Goal: Task Accomplishment & Management: Manage account settings

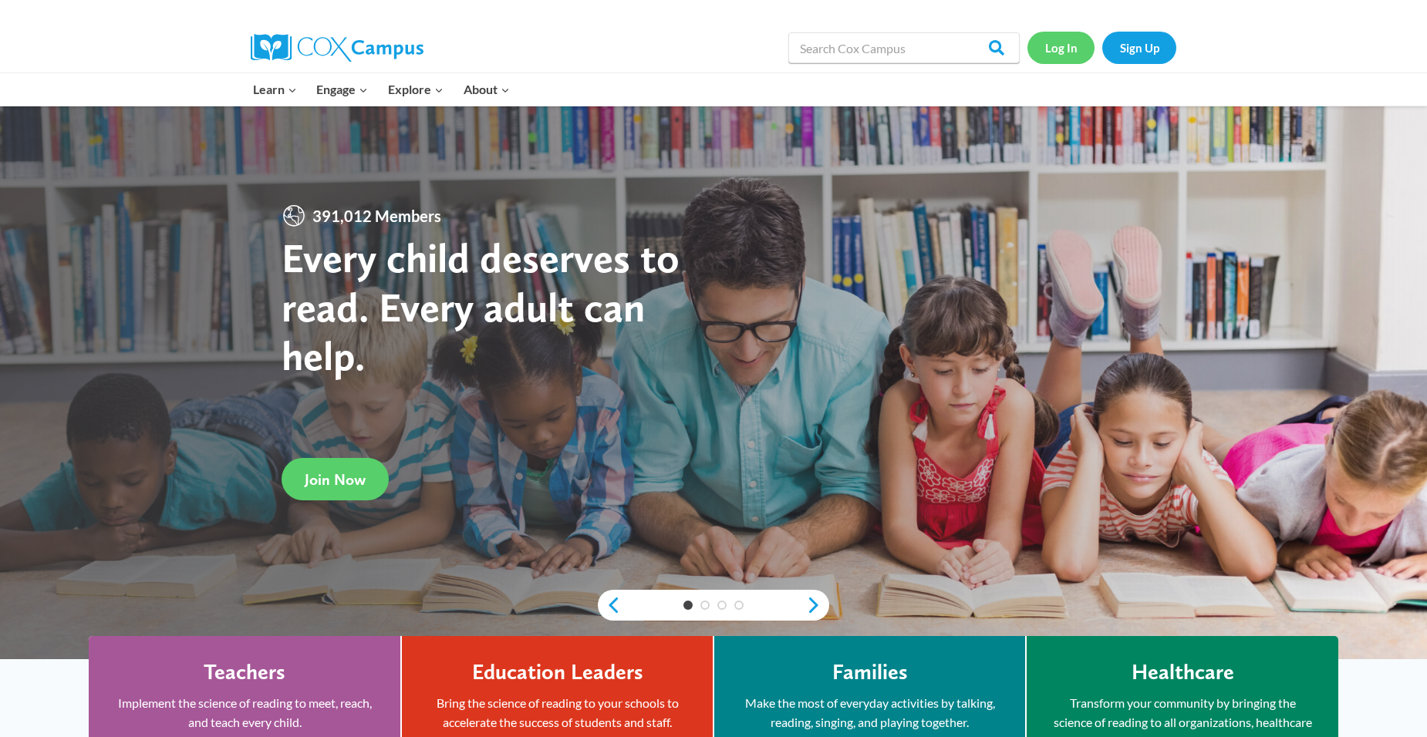
click at [1052, 44] on link "Log In" at bounding box center [1061, 48] width 67 height 32
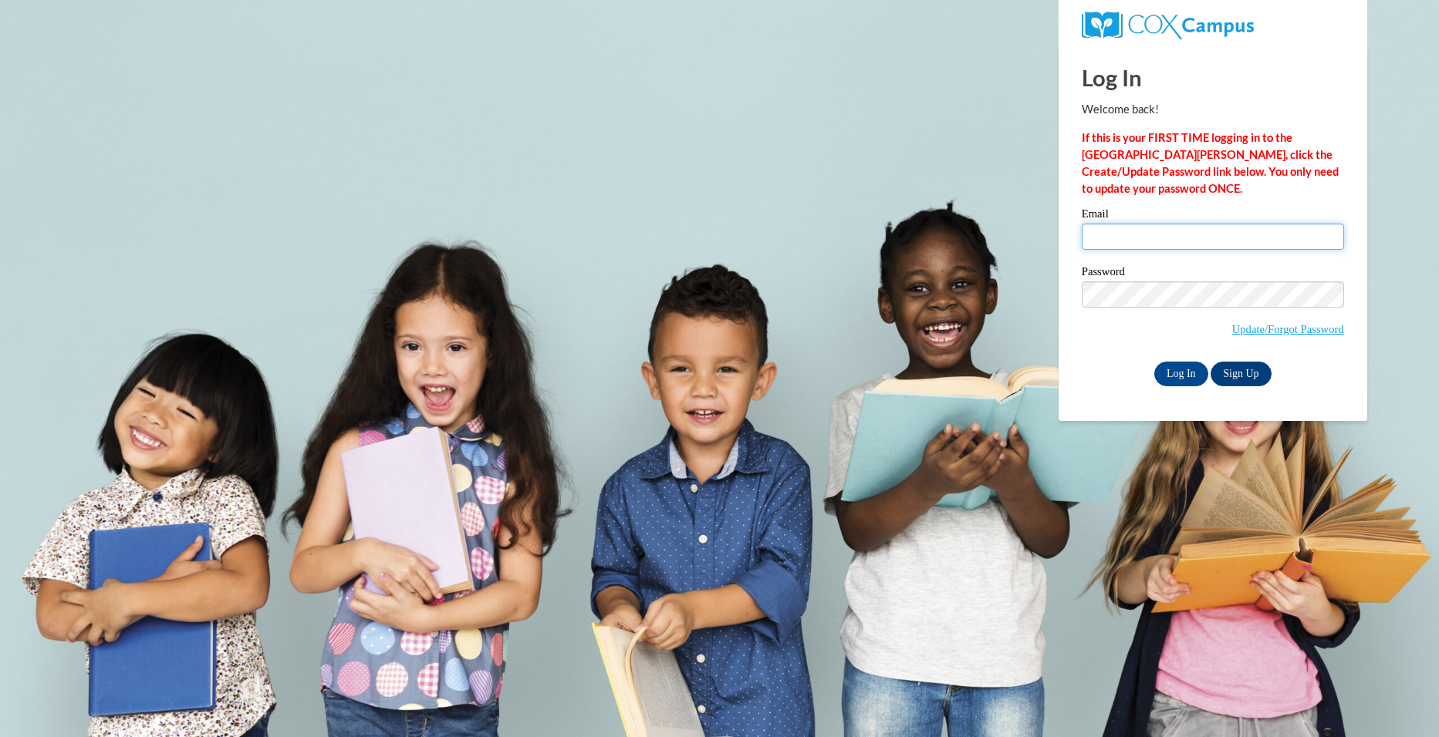
click at [1169, 229] on input "Email" at bounding box center [1213, 237] width 262 height 26
